Goal: Entertainment & Leisure: Browse casually

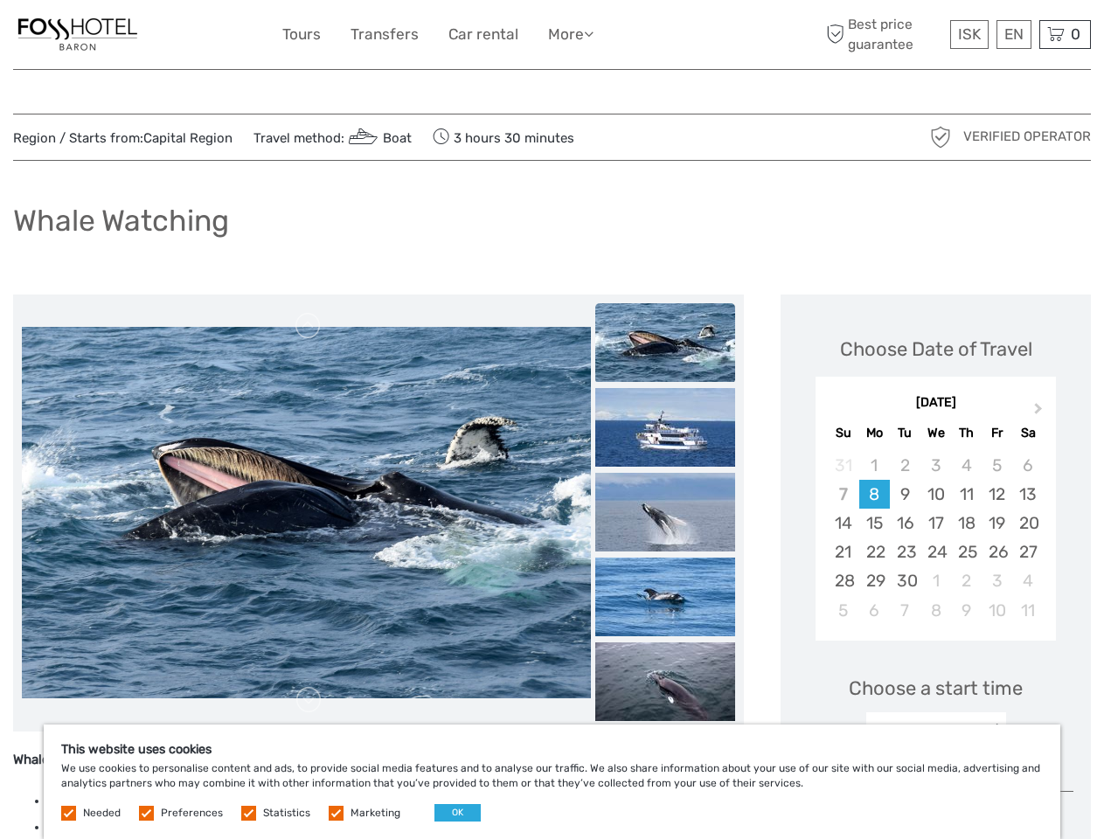
click at [551, 35] on link "More" at bounding box center [570, 34] width 45 height 25
click at [570, 34] on link "More" at bounding box center [570, 34] width 45 height 25
click at [592, 33] on icon at bounding box center [589, 33] width 10 height 15
click at [968, 34] on span "ISK" at bounding box center [969, 33] width 23 height 17
click at [1013, 34] on div "EN English Español Deutsch" at bounding box center [1013, 34] width 35 height 29
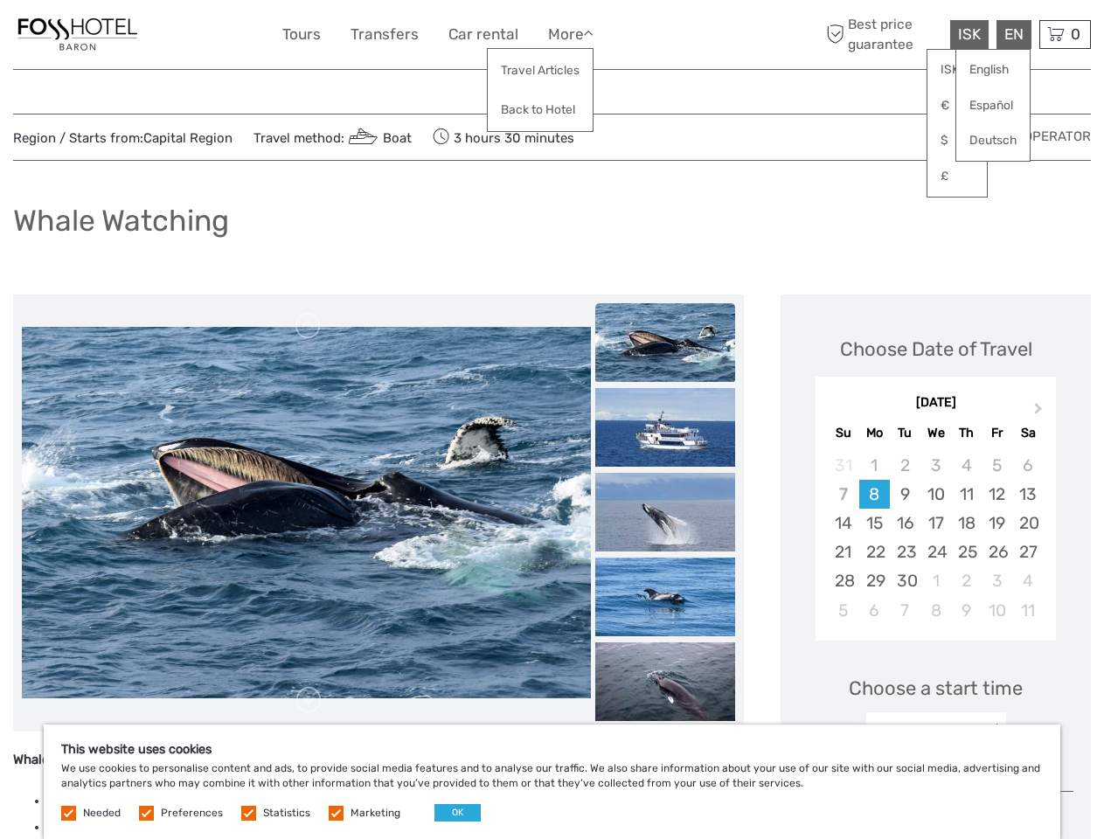
click at [1064, 34] on div "0 Items Total 0 ISK Checkout The shopping cart is empty." at bounding box center [1065, 34] width 52 height 29
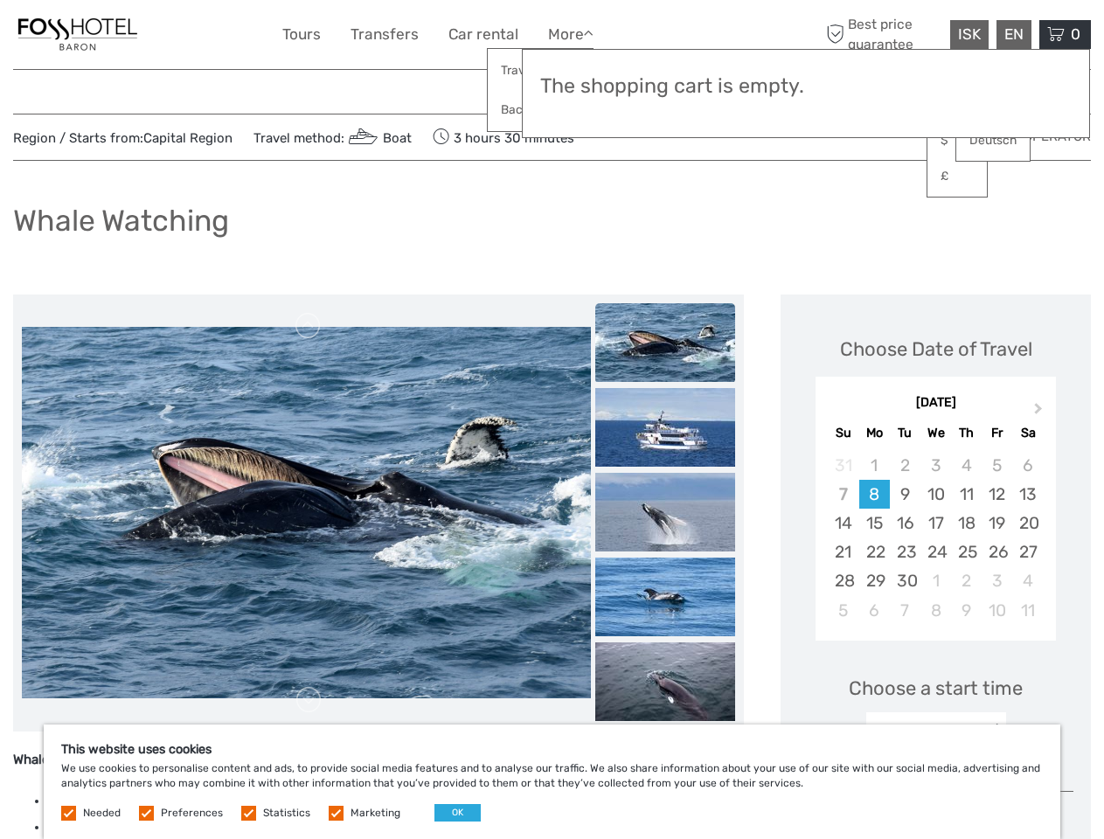
click at [306, 513] on img at bounding box center [306, 512] width 569 height 371
click at [308, 326] on link at bounding box center [308, 326] width 28 height 28
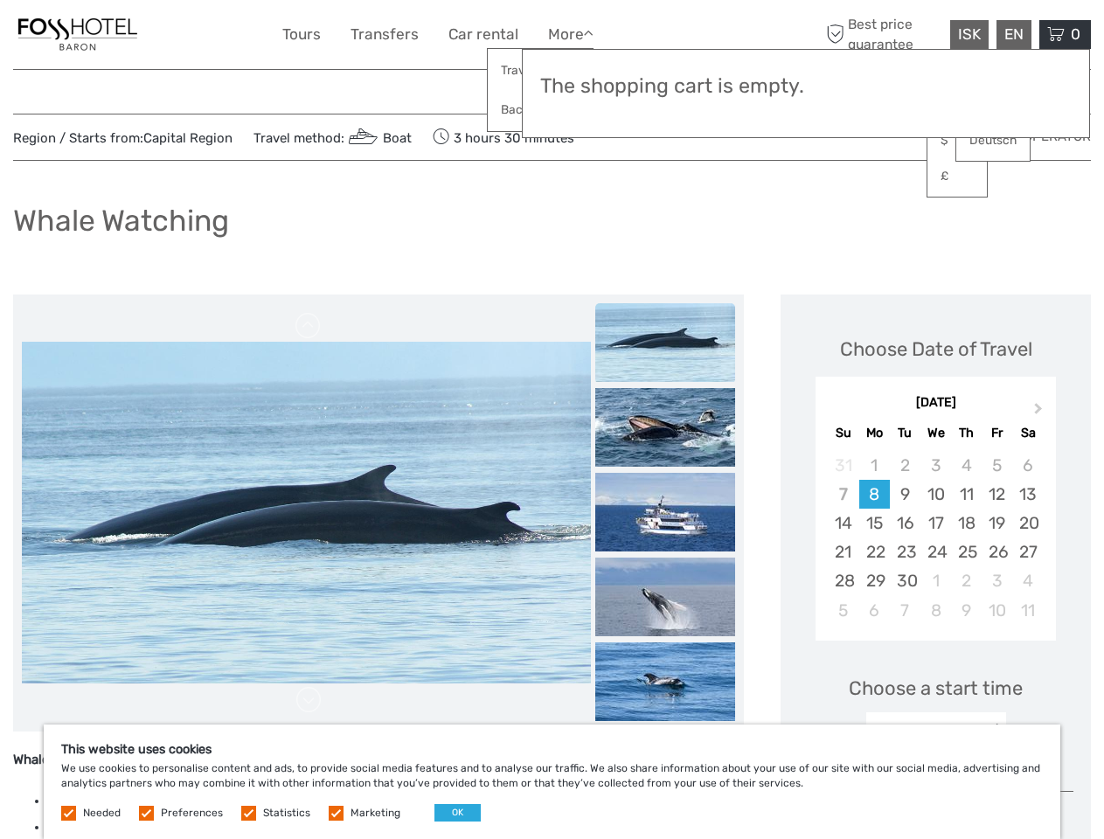
click at [308, 700] on link at bounding box center [308, 700] width 28 height 28
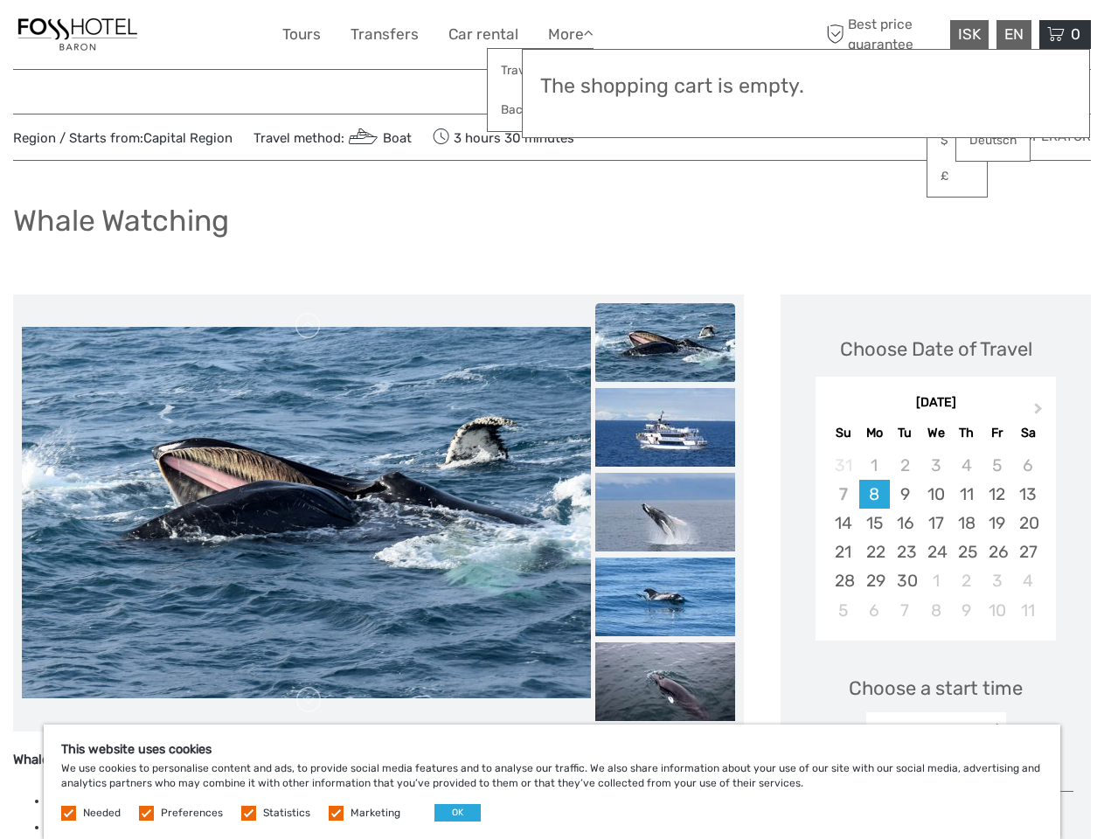
click at [665, 343] on img at bounding box center [665, 342] width 140 height 79
